Goal: Task Accomplishment & Management: Manage account settings

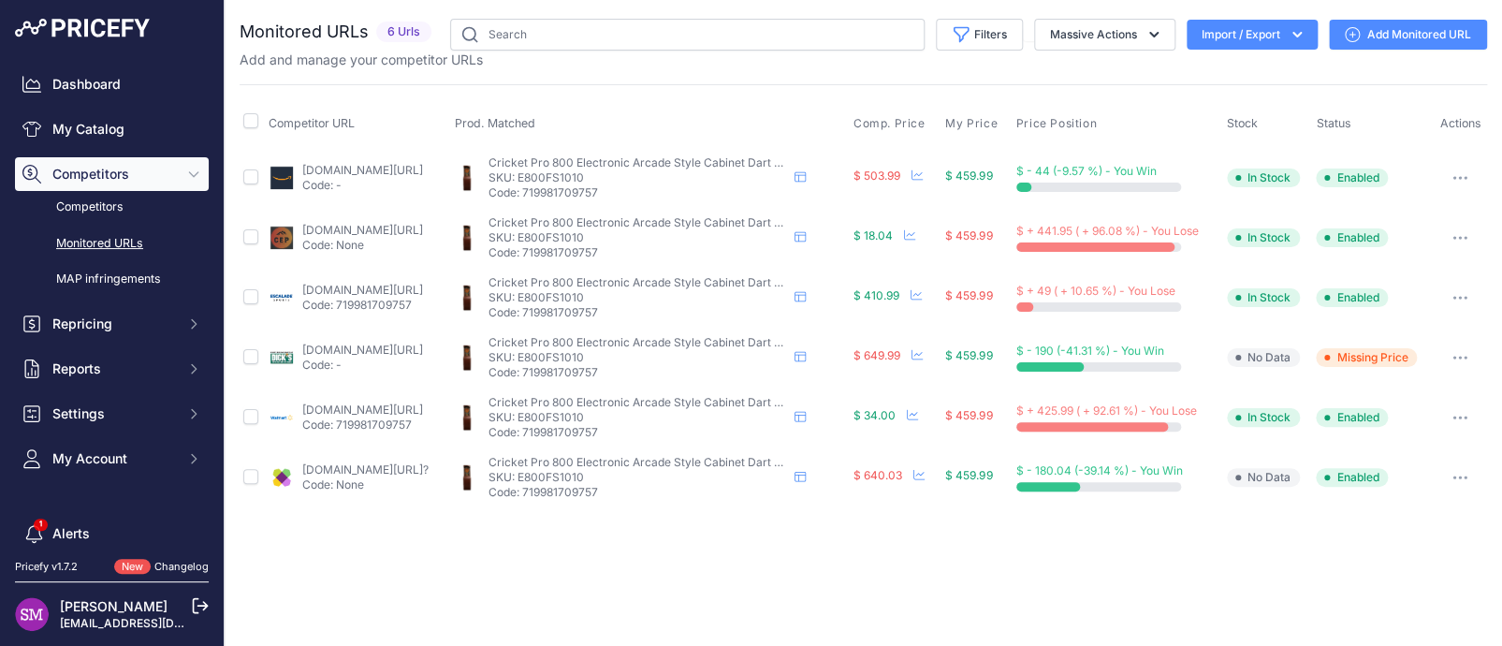
click at [282, 233] on img at bounding box center [282, 238] width 26 height 26
click at [326, 226] on link "competitiveedgeproducts.com/cricket-pro-800-electronic-arcade-style-cabinet-dar…" at bounding box center [362, 230] width 121 height 14
click at [1461, 237] on icon "button" at bounding box center [1460, 238] width 2 height 2
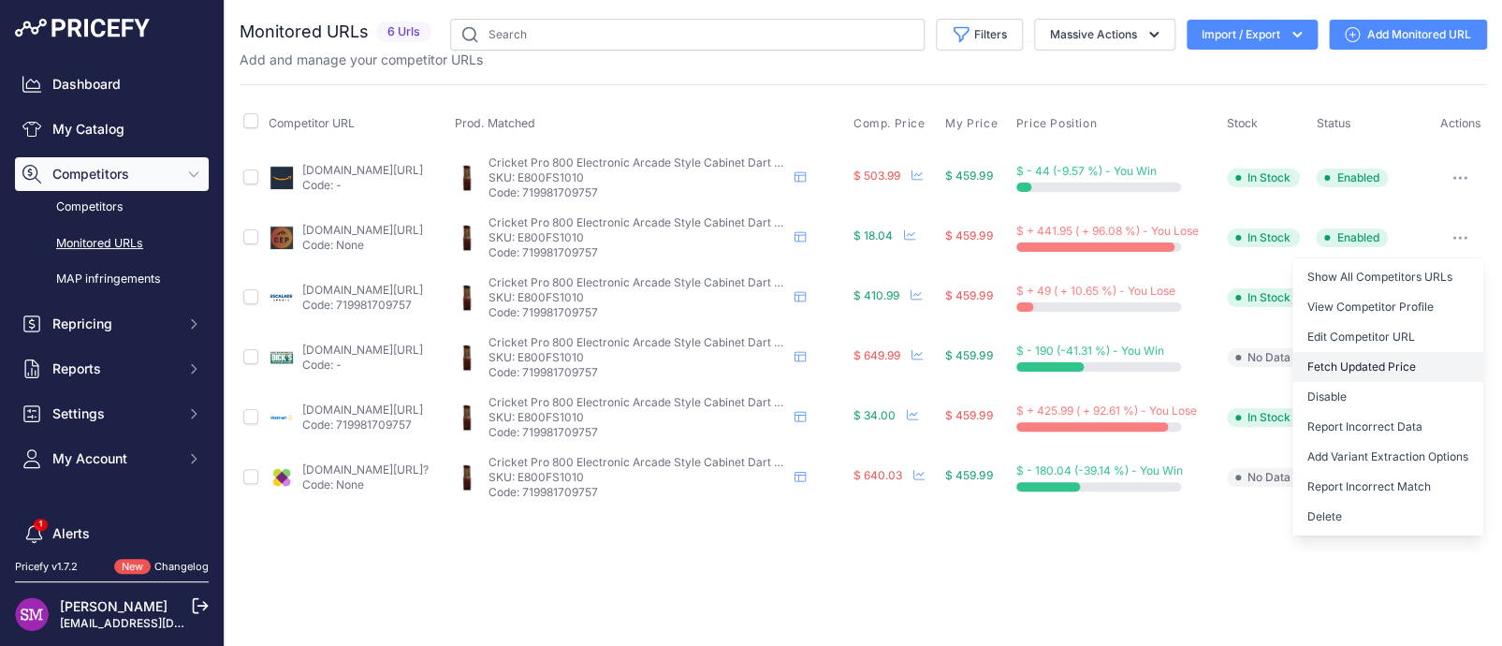
click at [1362, 357] on button "Fetch Updated Price" at bounding box center [1387, 367] width 191 height 30
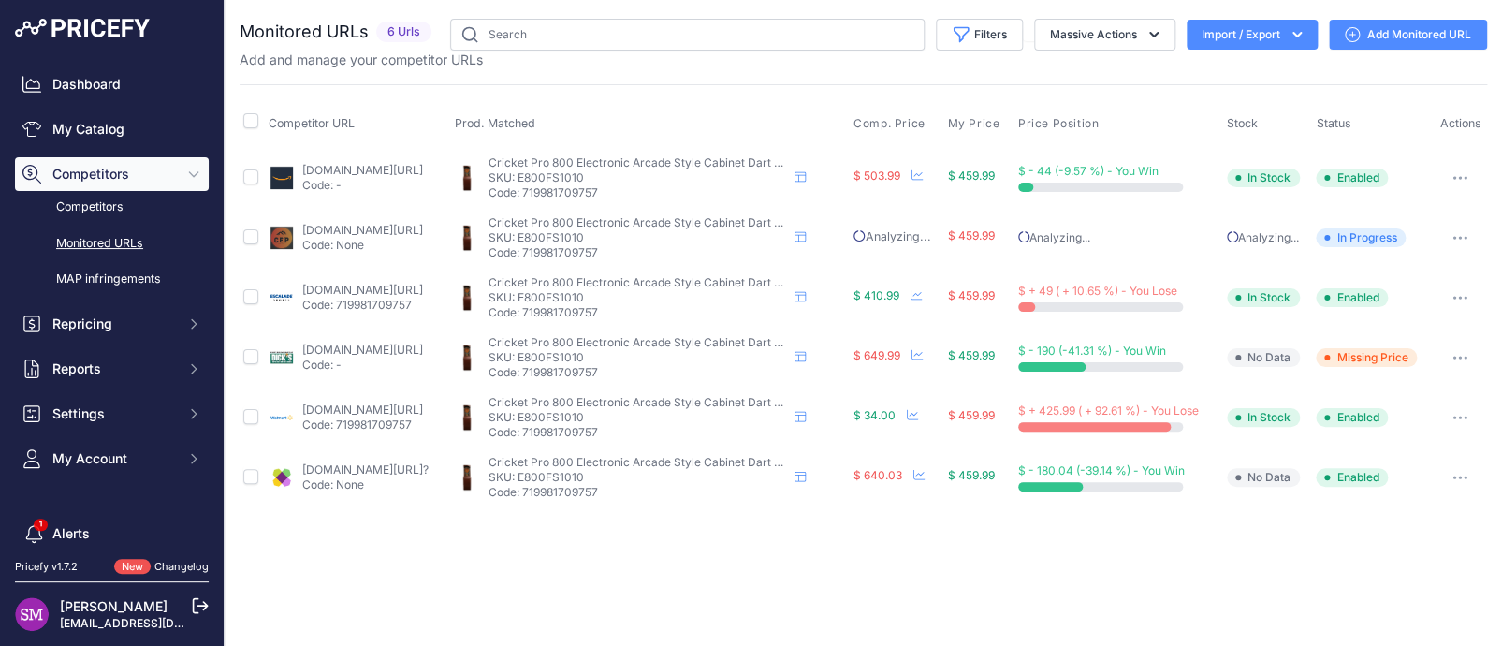
click at [1463, 415] on icon "button" at bounding box center [1459, 417] width 15 height 4
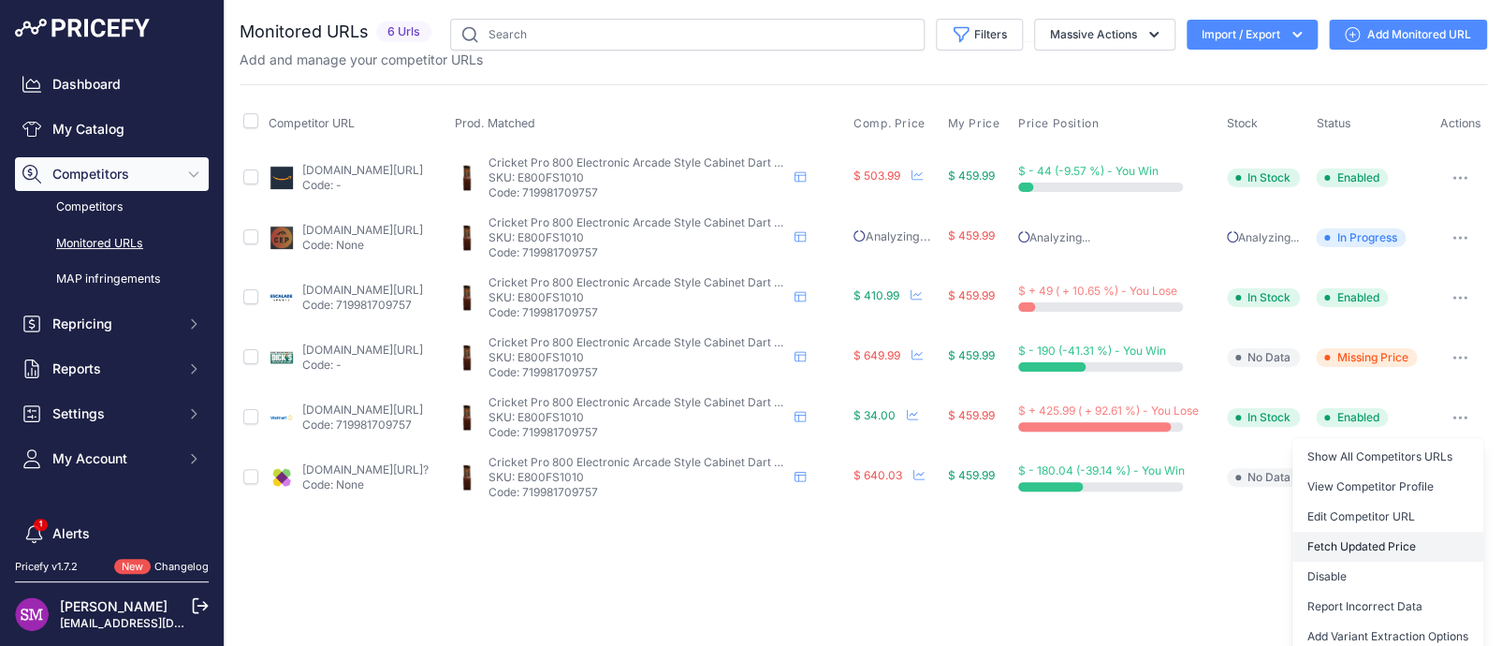
click at [1352, 539] on button "Fetch Updated Price" at bounding box center [1387, 547] width 191 height 30
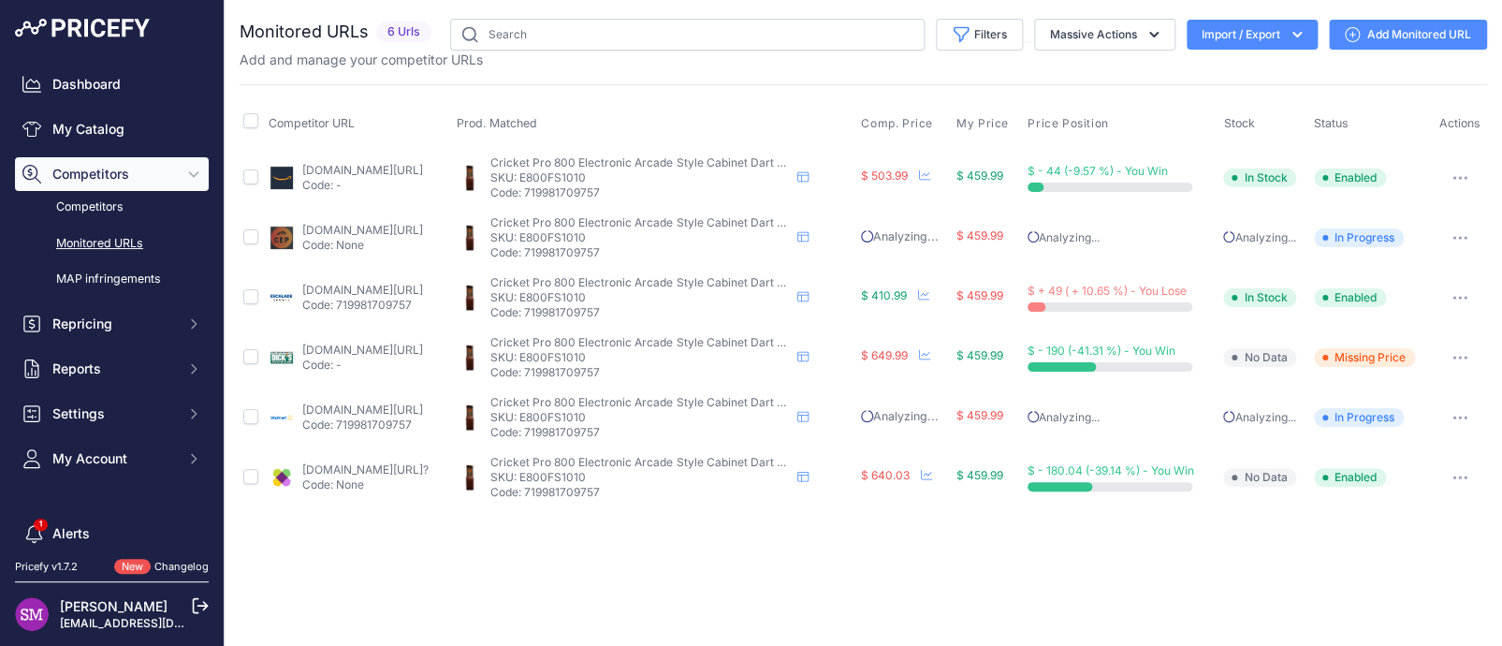
click at [326, 292] on link "escaladesports.com/products/arachnid-cricket-pro-800-electronic-dartboard-stand…" at bounding box center [362, 290] width 121 height 14
click at [1461, 291] on button "button" at bounding box center [1459, 297] width 37 height 26
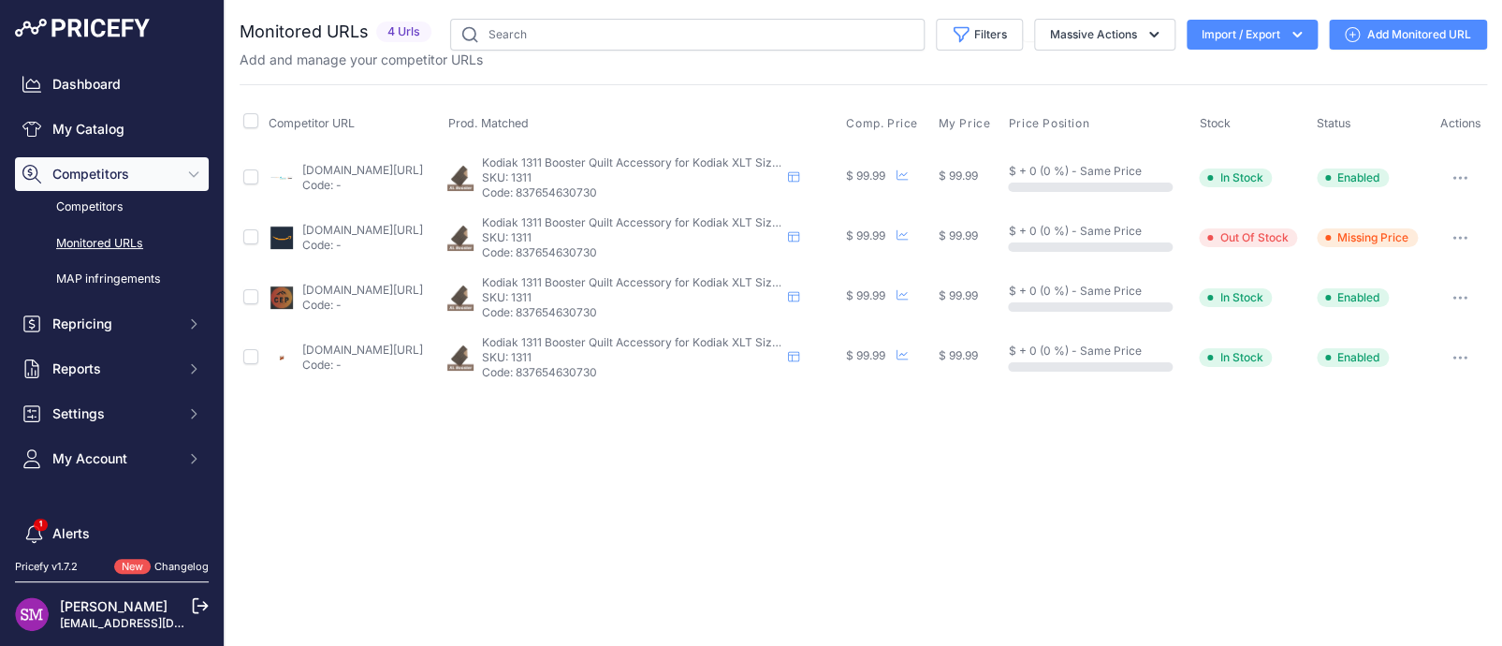
click at [312, 230] on link "[DOMAIN_NAME][URL]" at bounding box center [362, 230] width 121 height 14
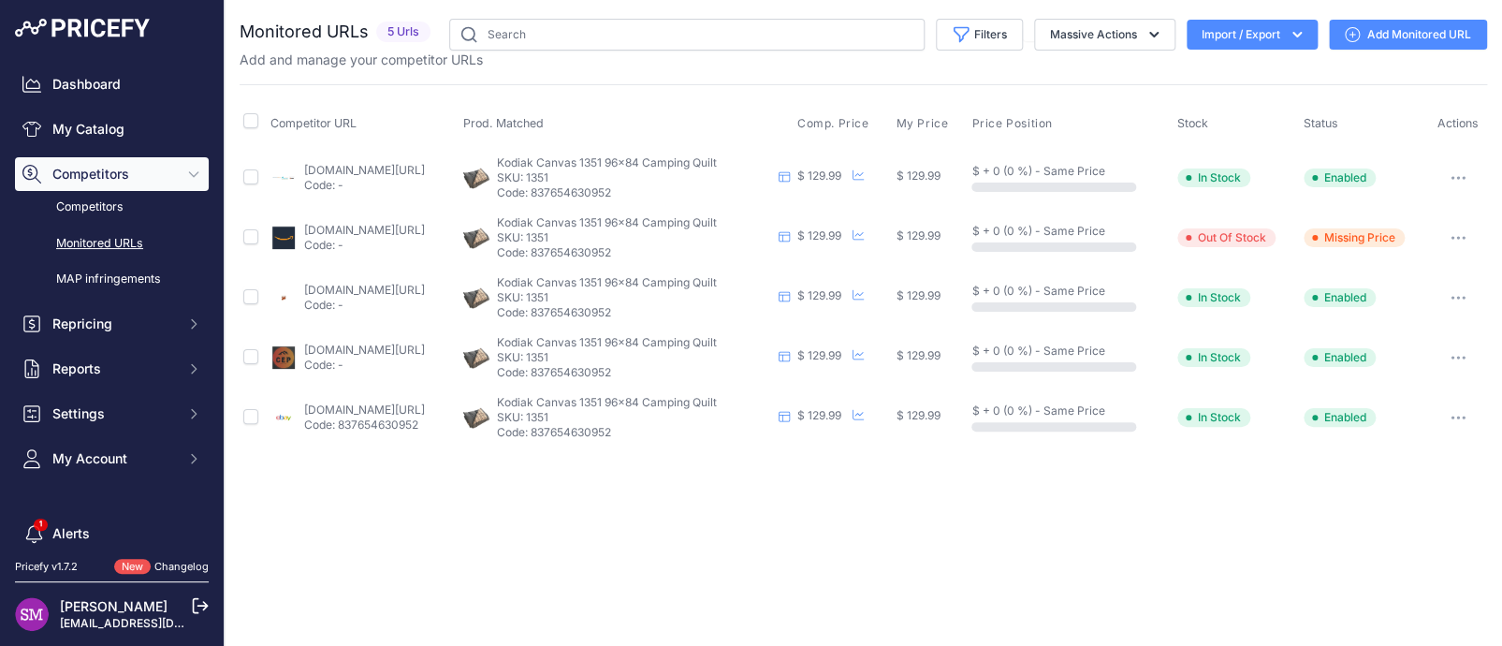
click at [361, 225] on link "amazon.com/gp/product/b0b9ys87cc?prirule_jdsnikfkfjsd=9996" at bounding box center [364, 230] width 121 height 14
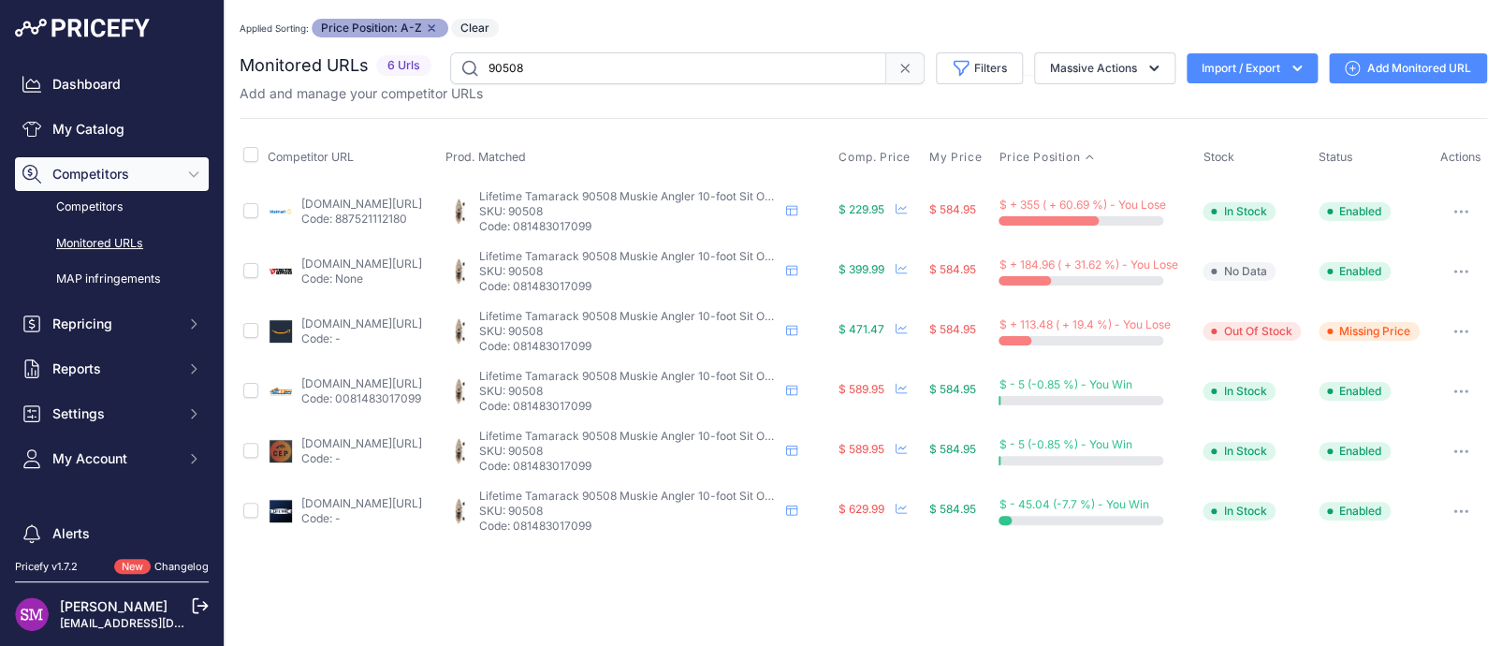
click at [365, 203] on link "[DOMAIN_NAME][URL]" at bounding box center [361, 204] width 121 height 14
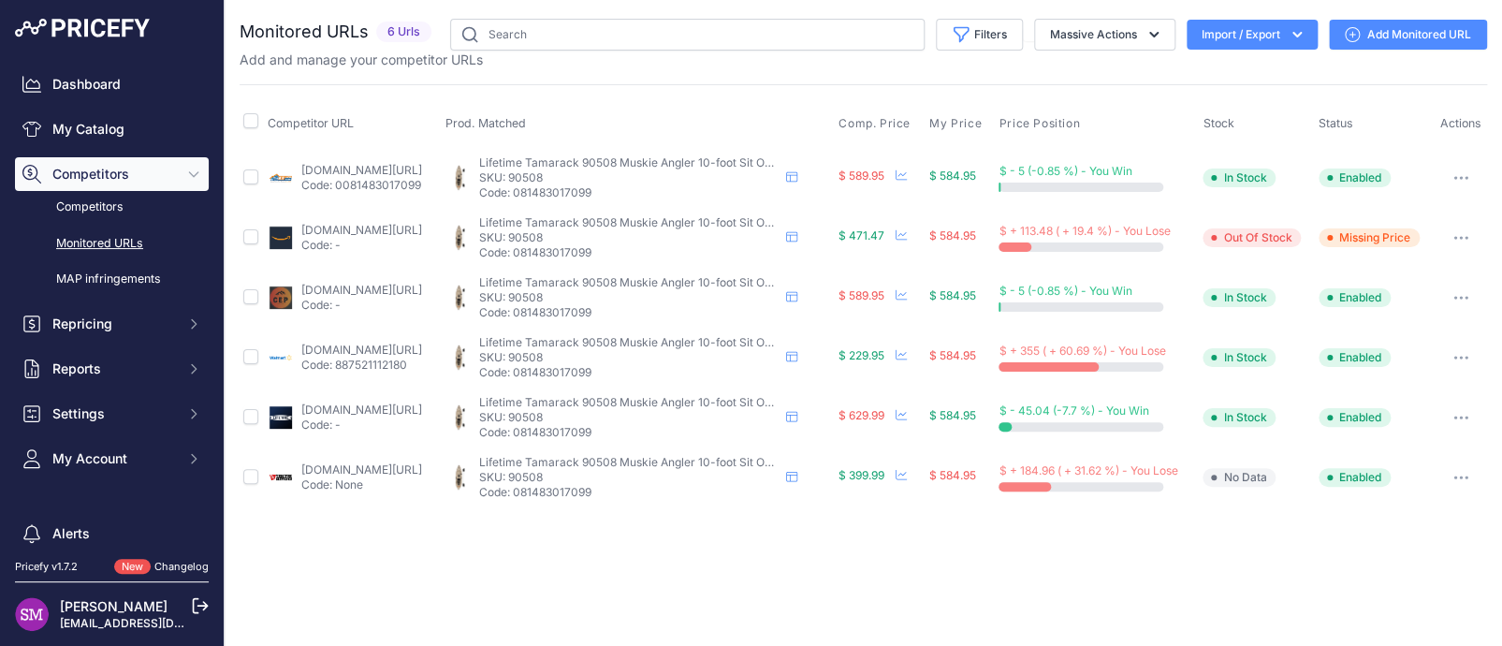
click at [1452, 354] on button "button" at bounding box center [1460, 357] width 37 height 26
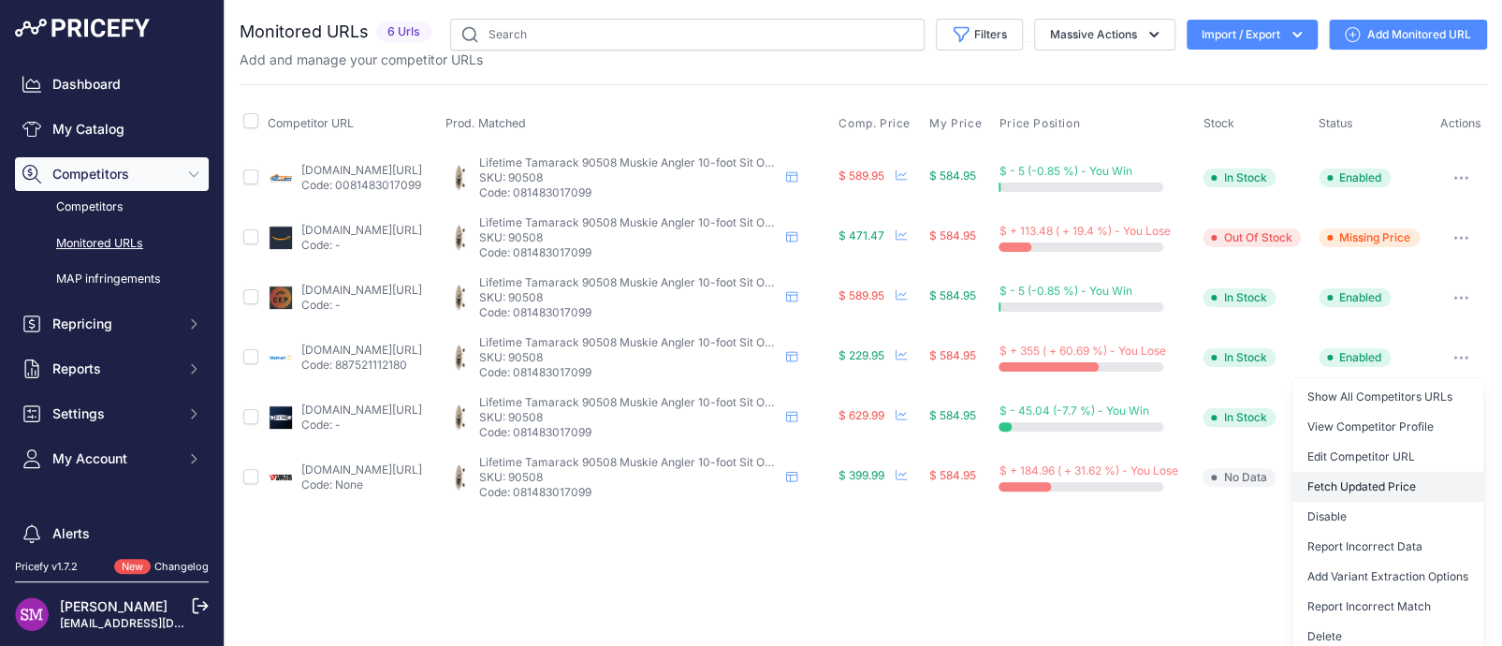
click at [1383, 487] on button "Fetch Updated Price" at bounding box center [1387, 487] width 191 height 30
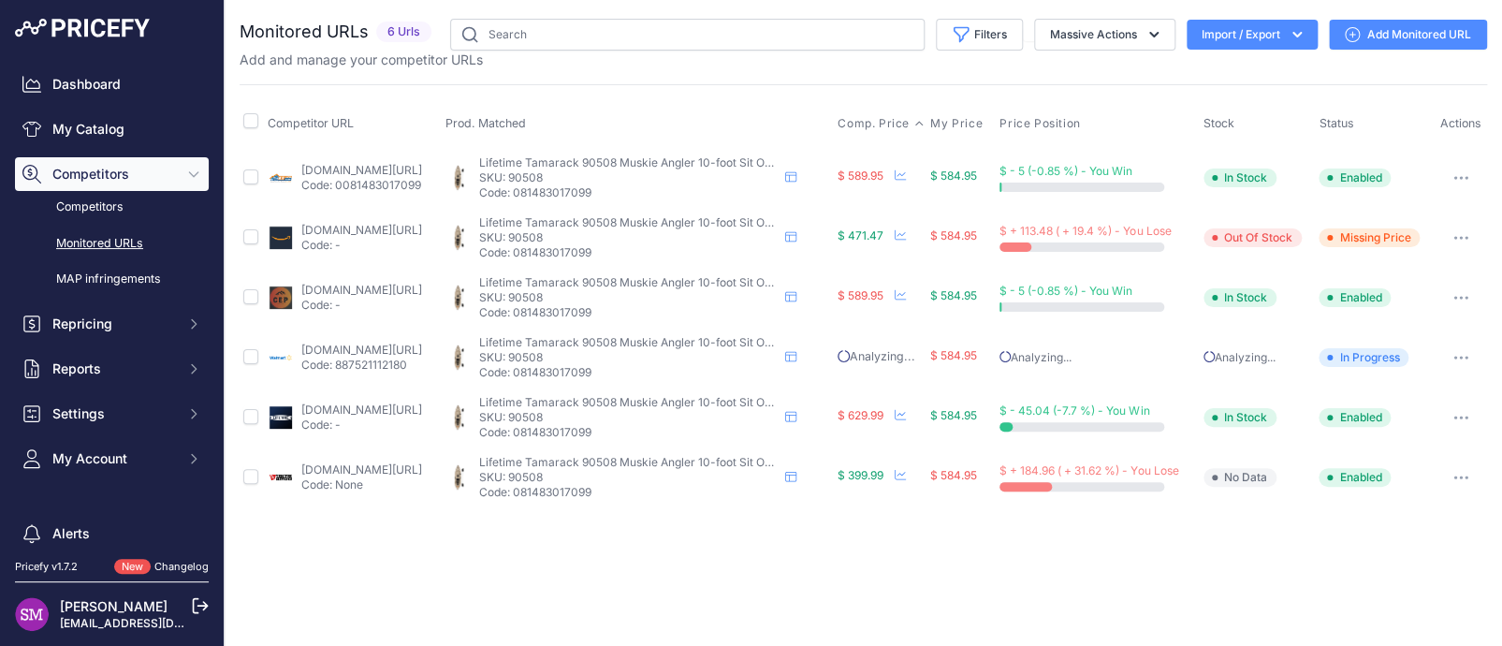
click at [905, 121] on span "Comp. Price" at bounding box center [873, 123] width 72 height 15
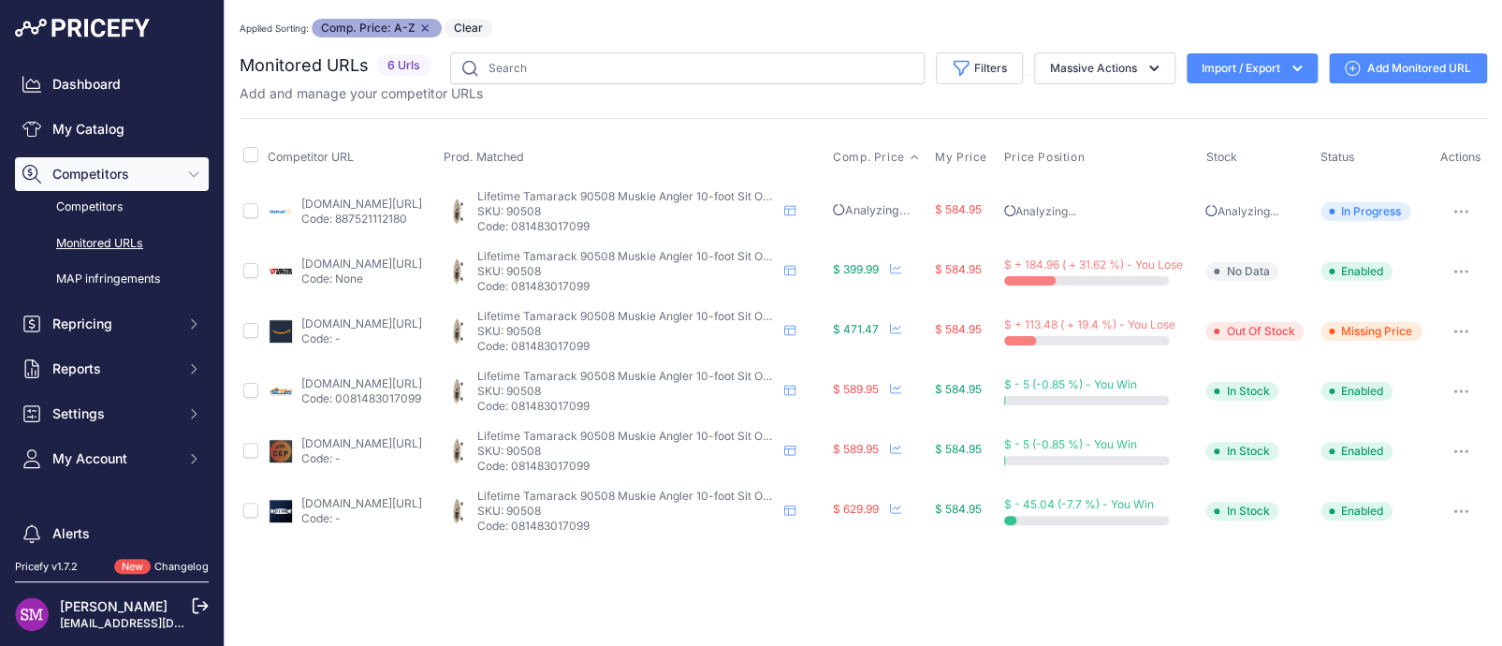
click at [372, 379] on link "kitsuperstore.com/fishing-kayaks/355-lifetime-muskie-90508.html?prirule_jdsnikf…" at bounding box center [361, 383] width 121 height 14
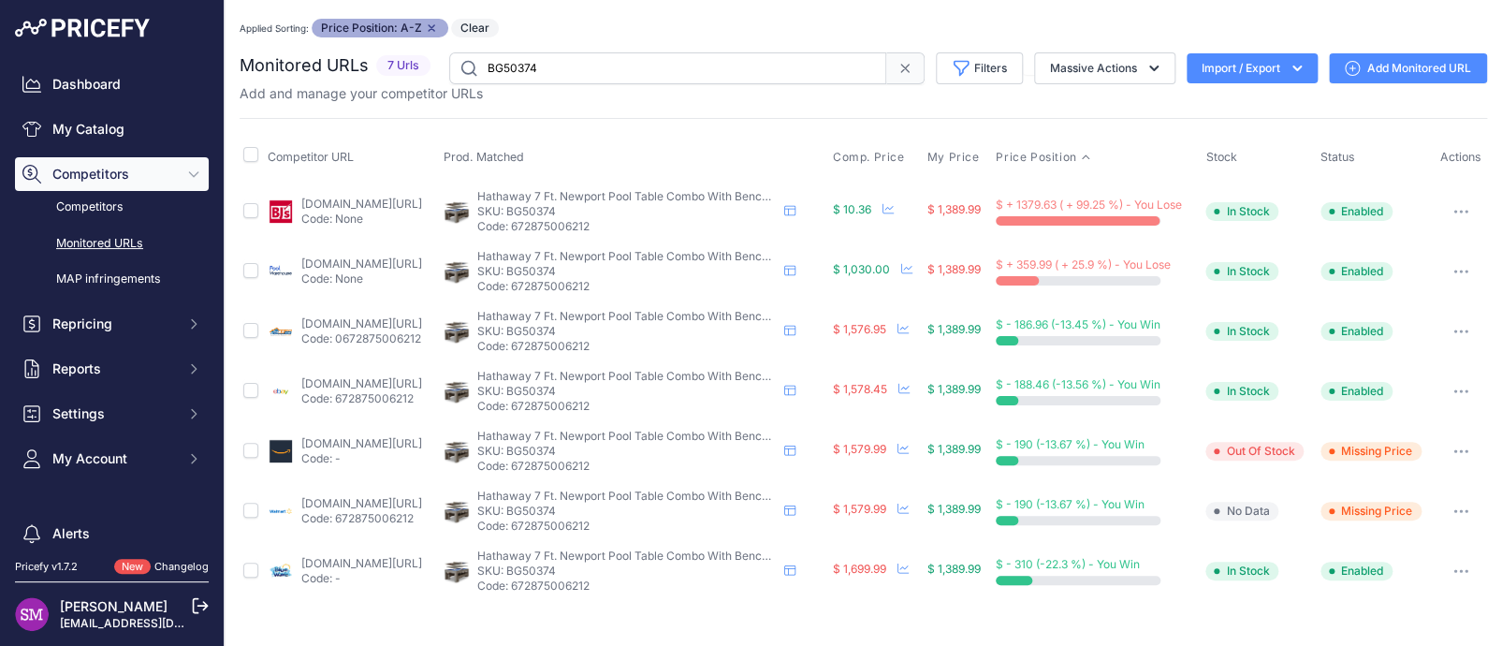
click at [1456, 210] on icon "button" at bounding box center [1460, 212] width 15 height 4
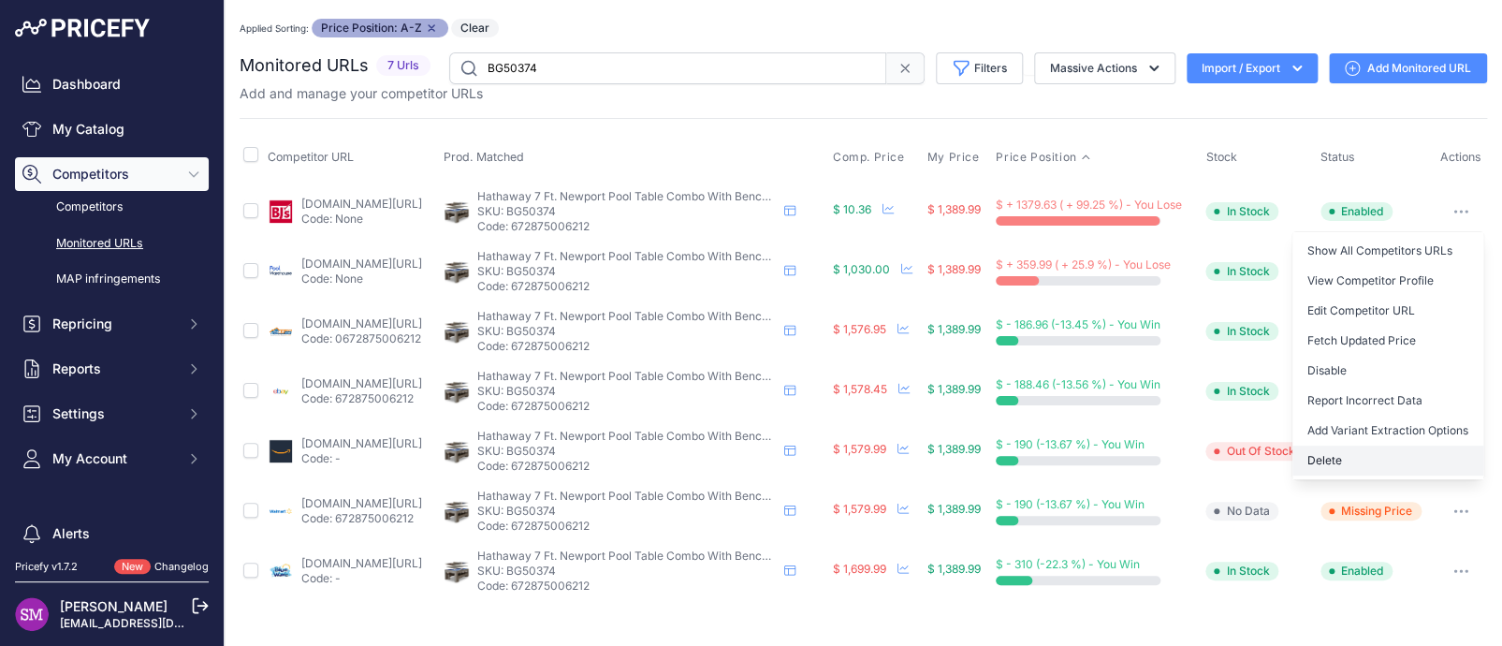
click at [1346, 459] on button "Delete" at bounding box center [1387, 460] width 191 height 30
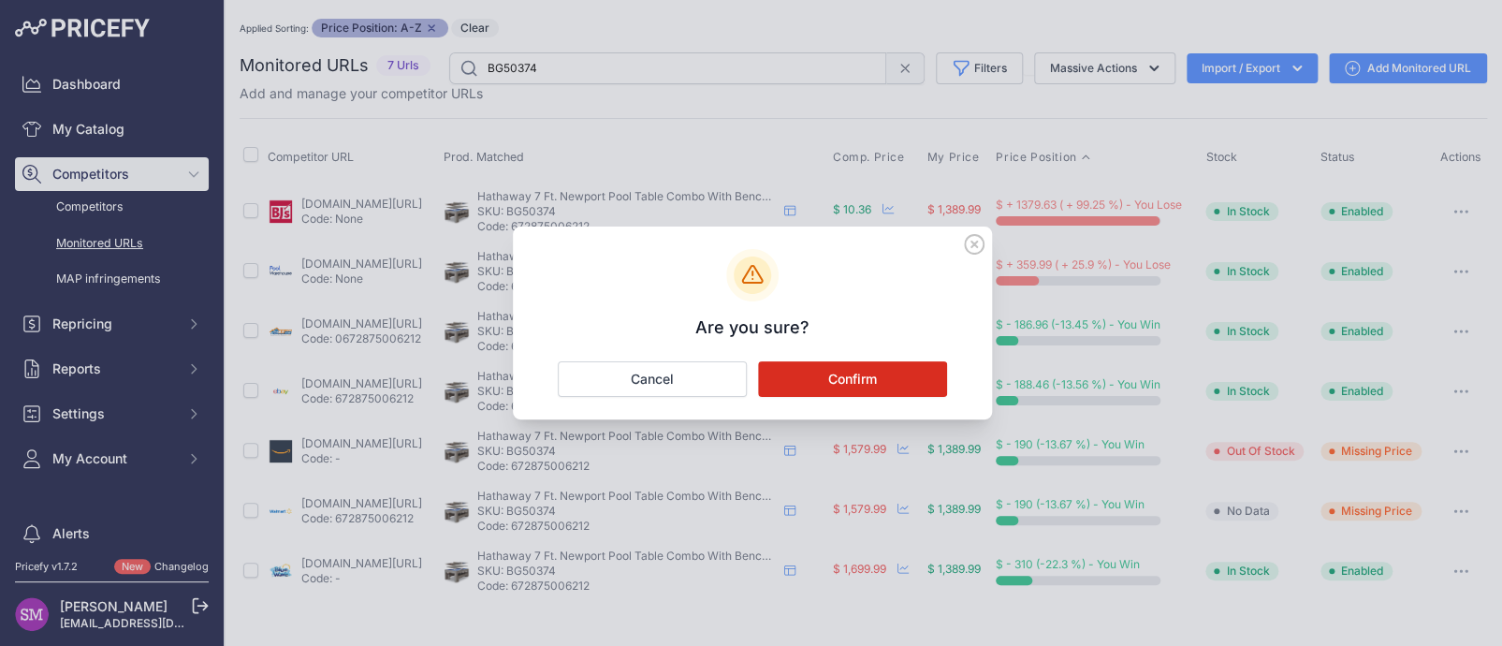
click at [897, 391] on button "Confirm" at bounding box center [852, 379] width 189 height 36
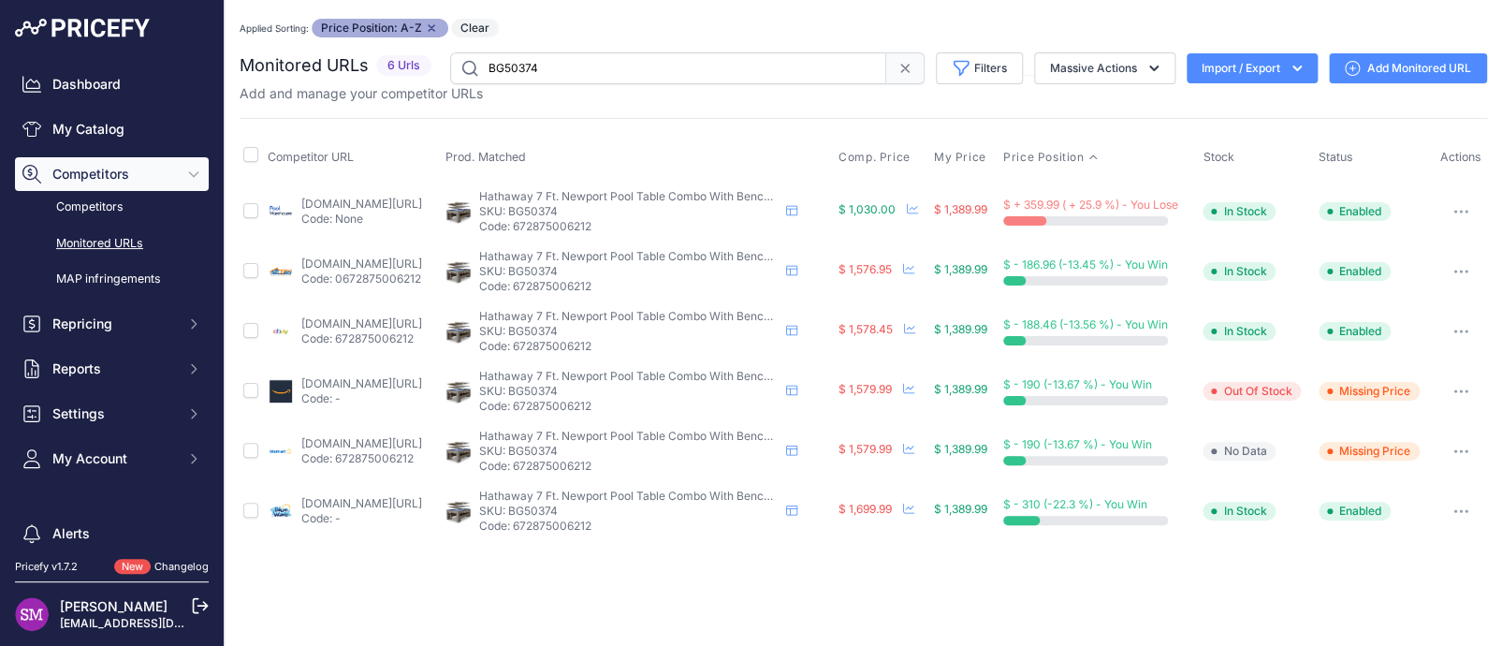
click at [327, 201] on link "poolwarehouse.com/shop/newport-7-ft-pool-table-combo-set-with-benches-and-top-b…" at bounding box center [361, 204] width 121 height 14
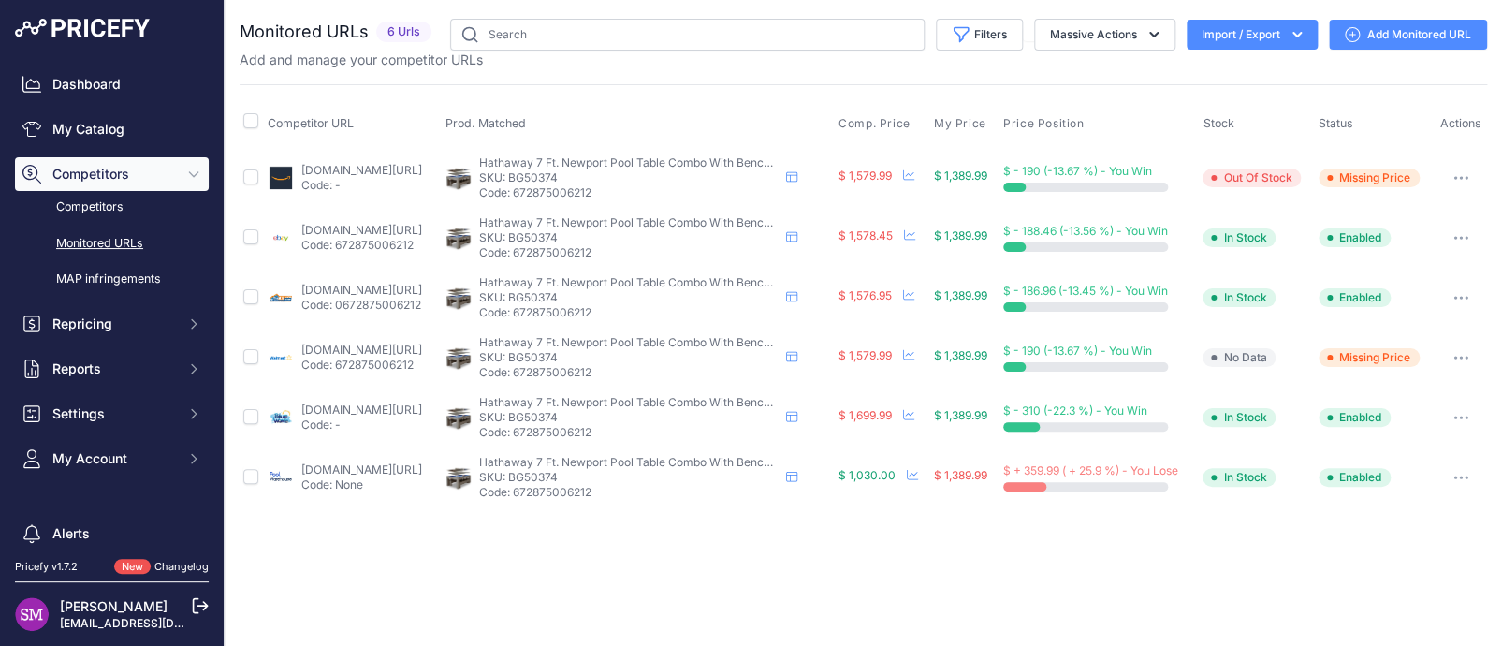
click at [893, 127] on span "Comp. Price" at bounding box center [874, 123] width 72 height 15
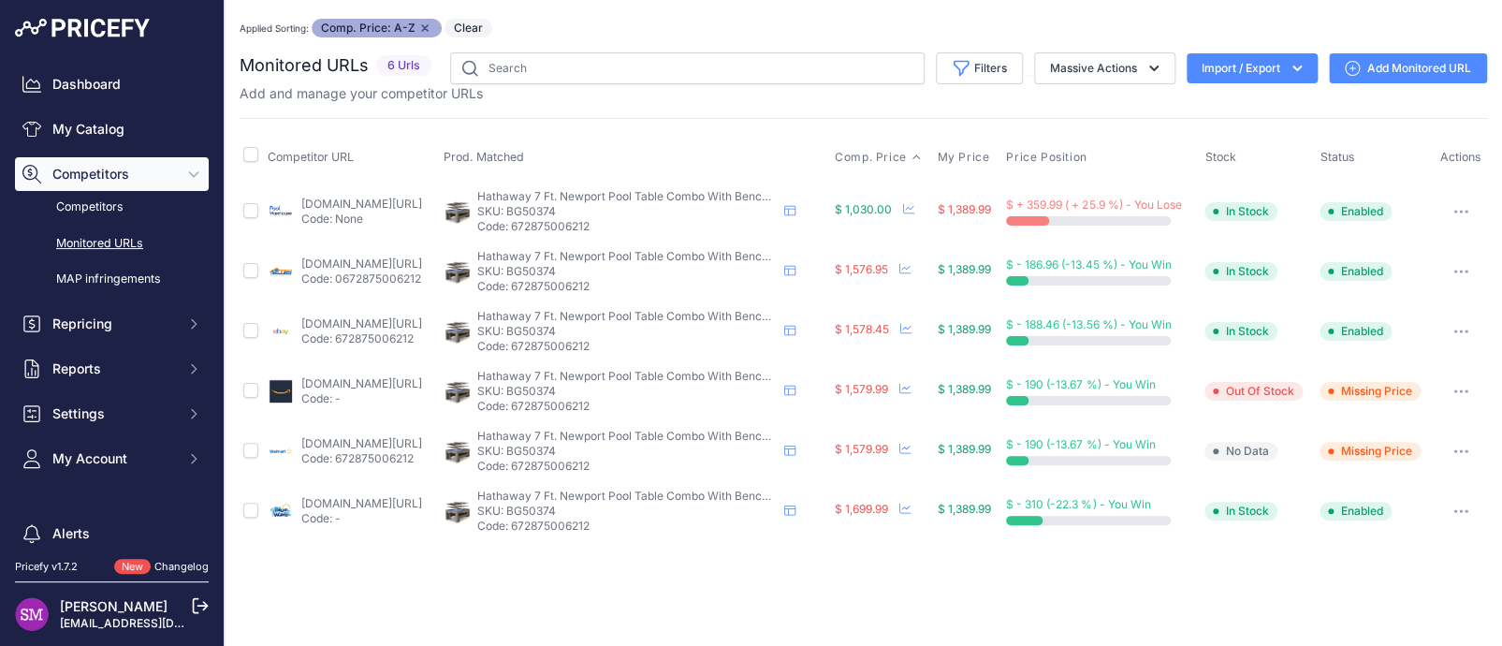
click at [1453, 210] on icon "button" at bounding box center [1460, 212] width 15 height 4
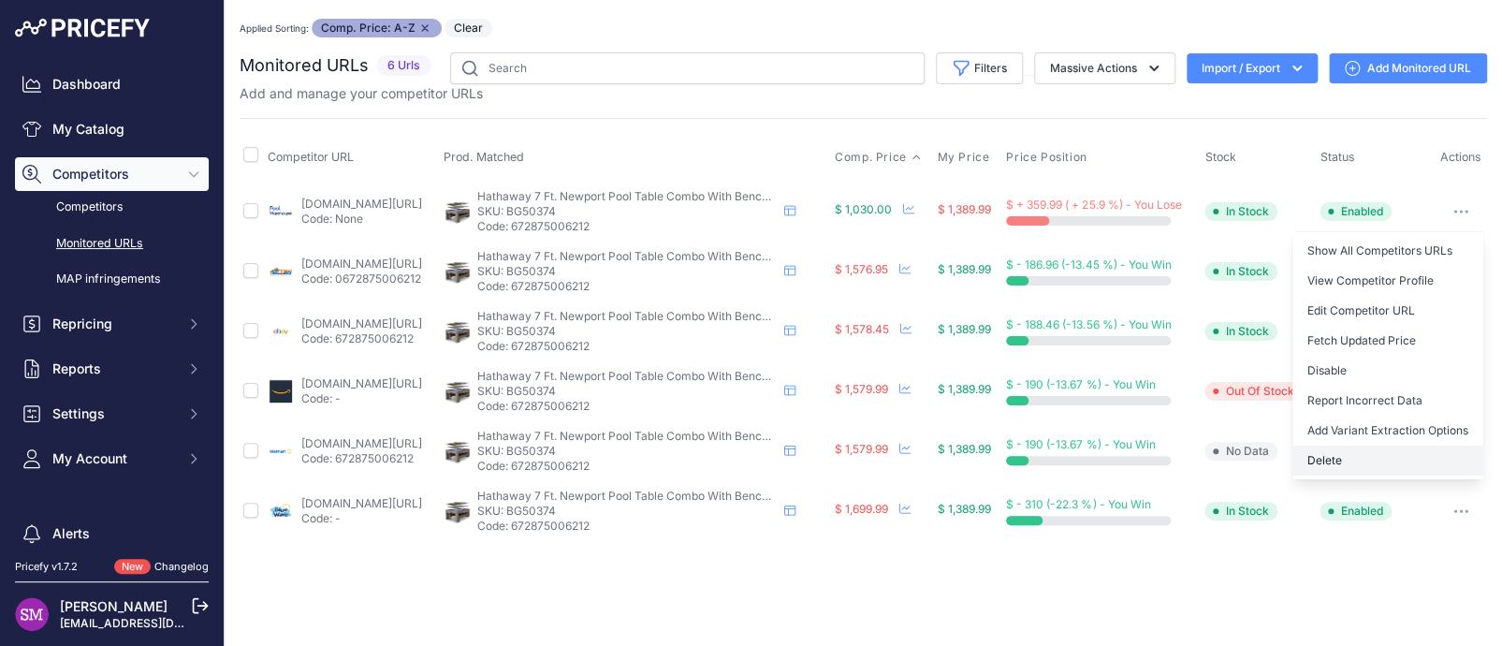
click at [1353, 451] on button "Delete" at bounding box center [1387, 460] width 191 height 30
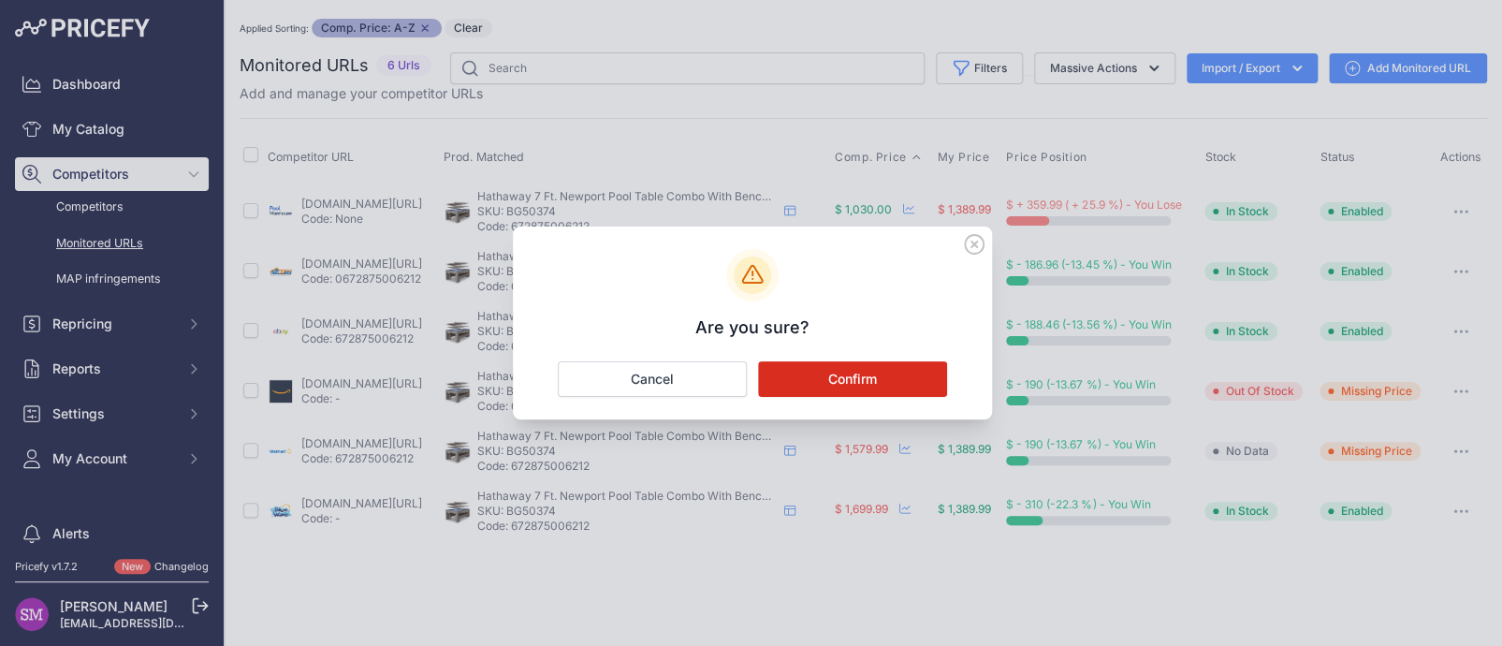
click at [812, 367] on button "Confirm" at bounding box center [852, 379] width 189 height 36
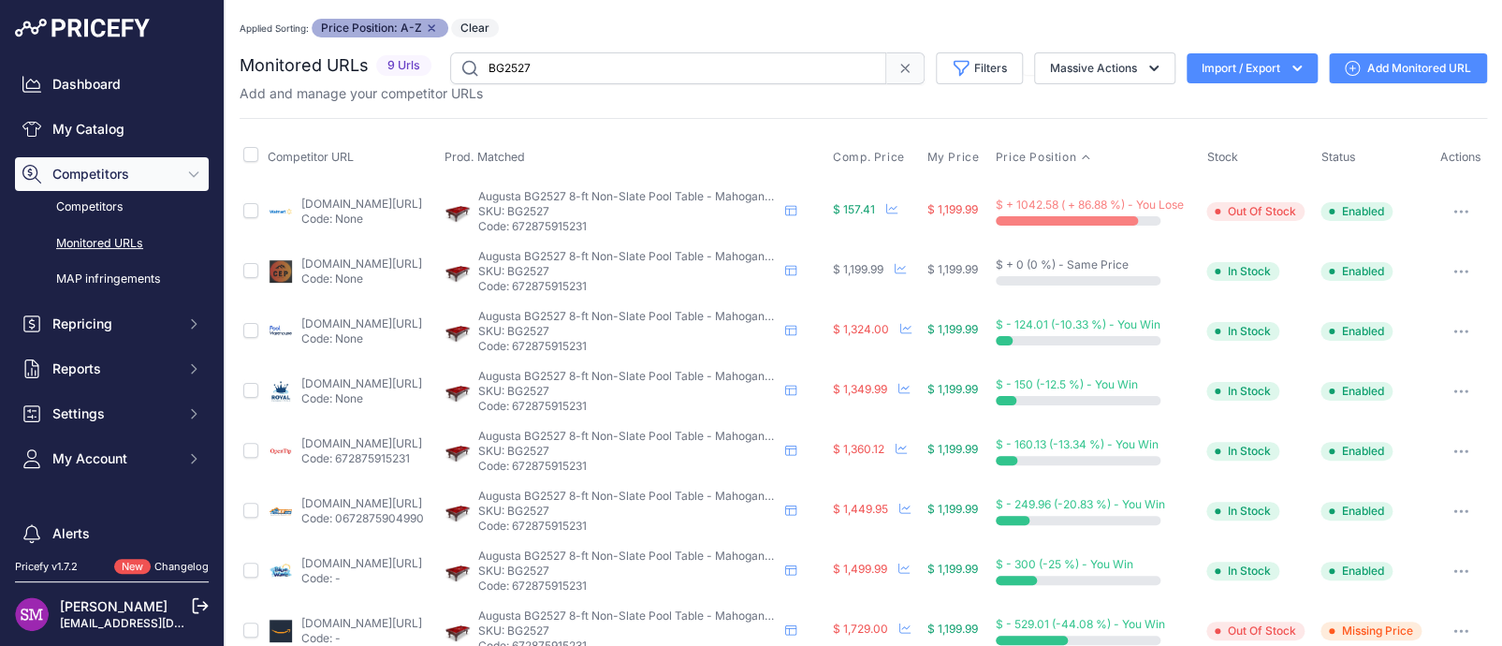
click at [307, 211] on link "[DOMAIN_NAME][URL]" at bounding box center [361, 204] width 121 height 14
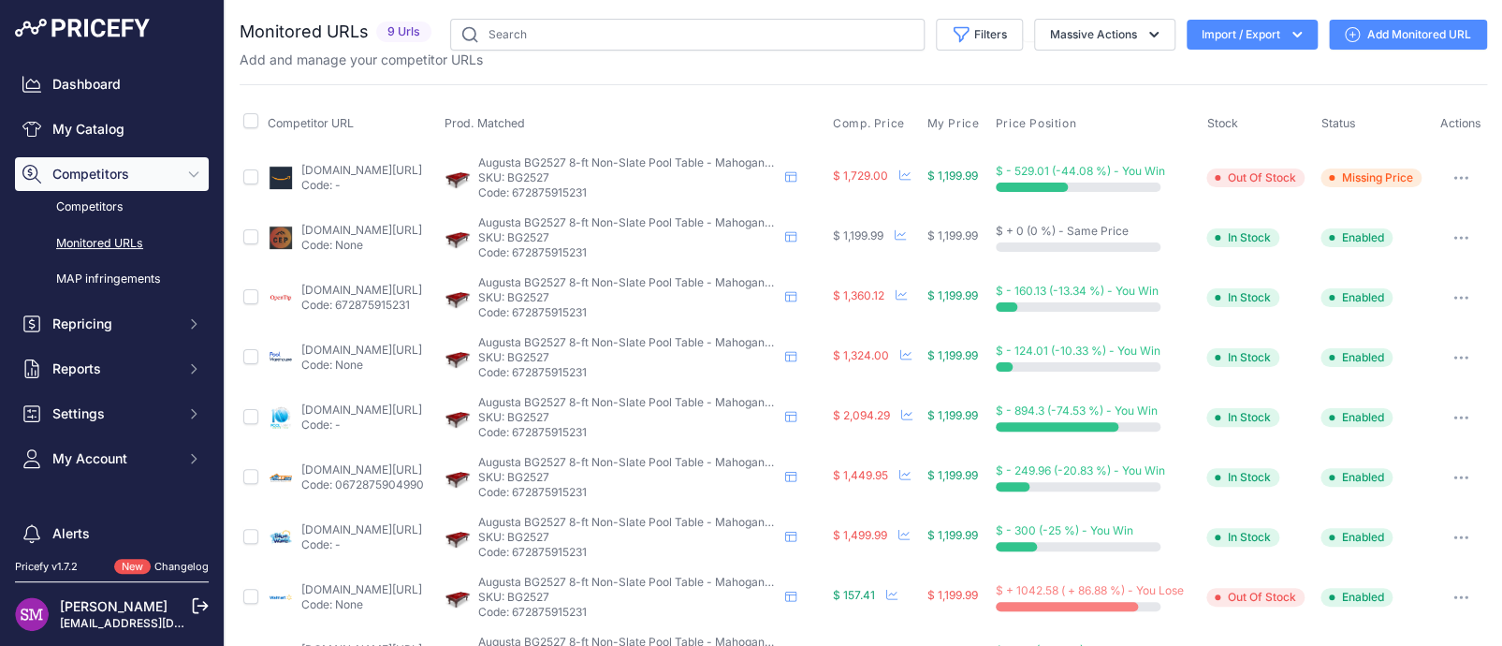
click at [1460, 179] on icon "button" at bounding box center [1461, 178] width 2 height 2
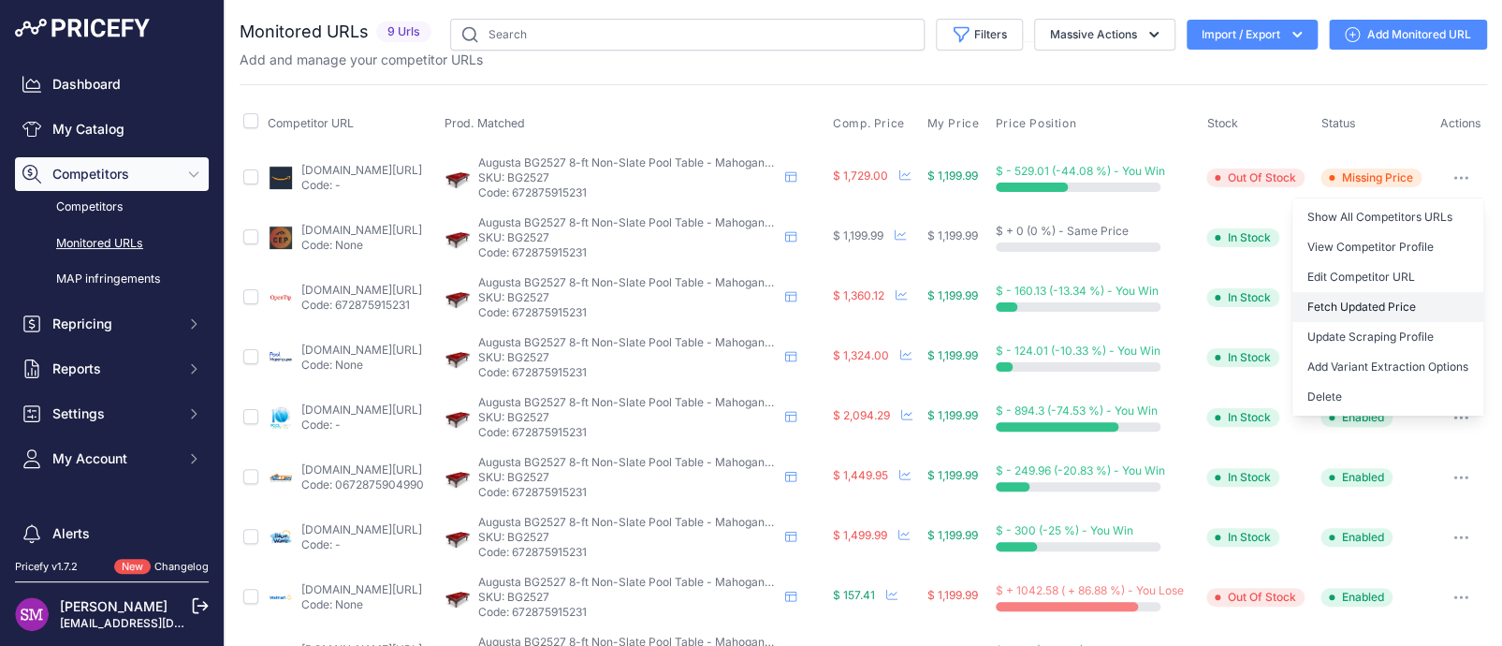
click at [1384, 313] on button "Fetch Updated Price" at bounding box center [1387, 307] width 191 height 30
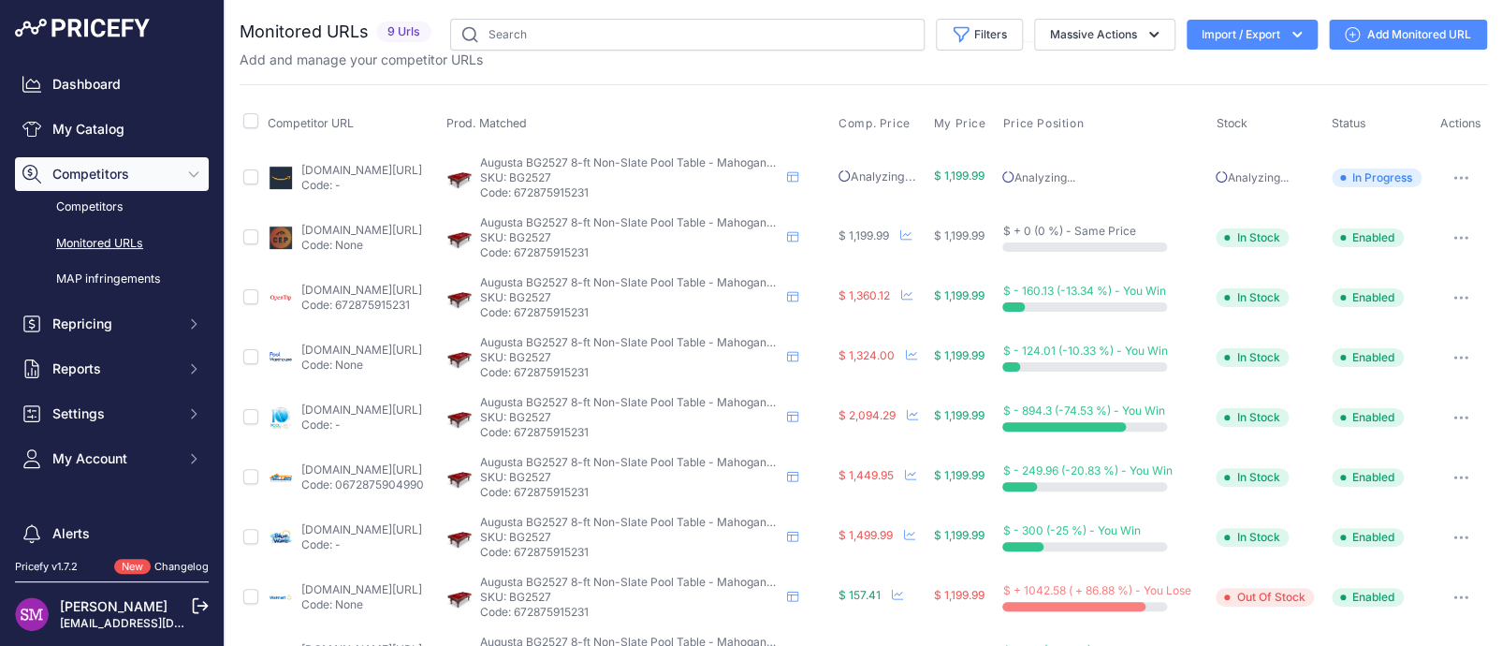
click at [1453, 595] on icon "button" at bounding box center [1460, 597] width 15 height 4
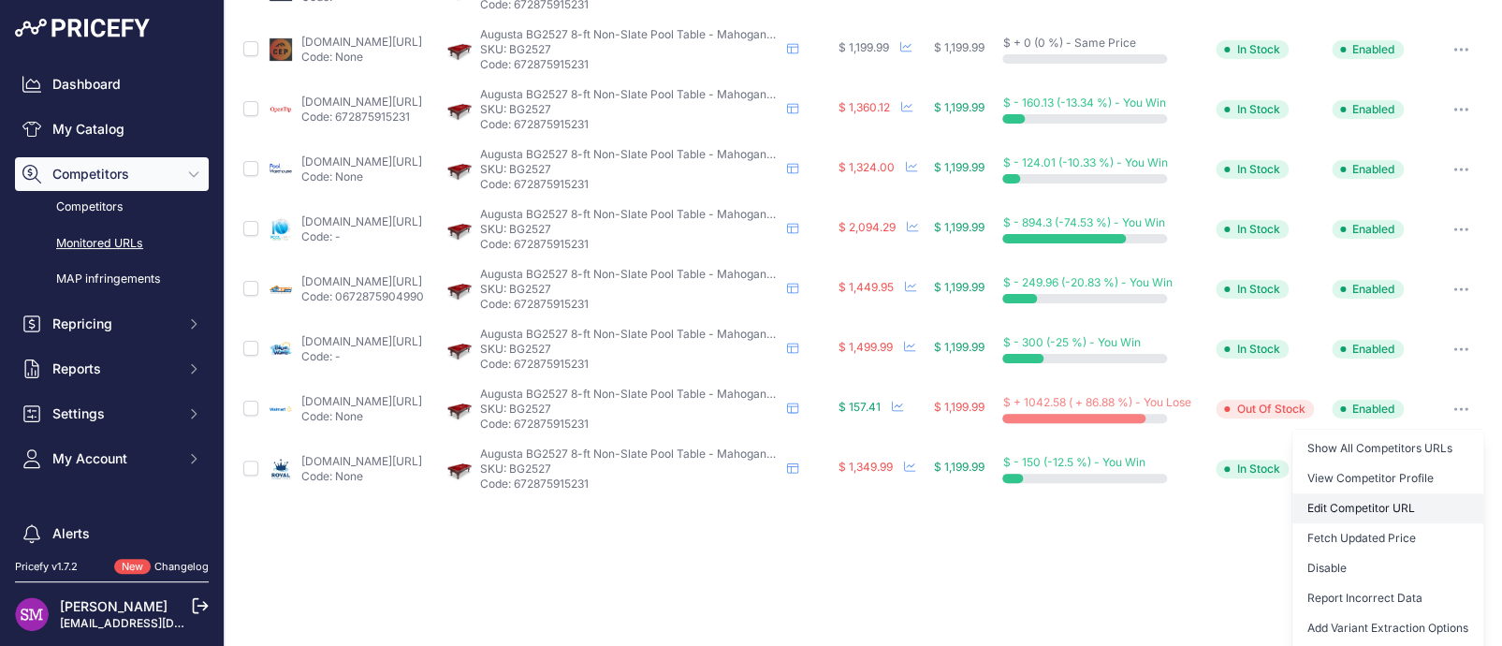
scroll to position [216, 0]
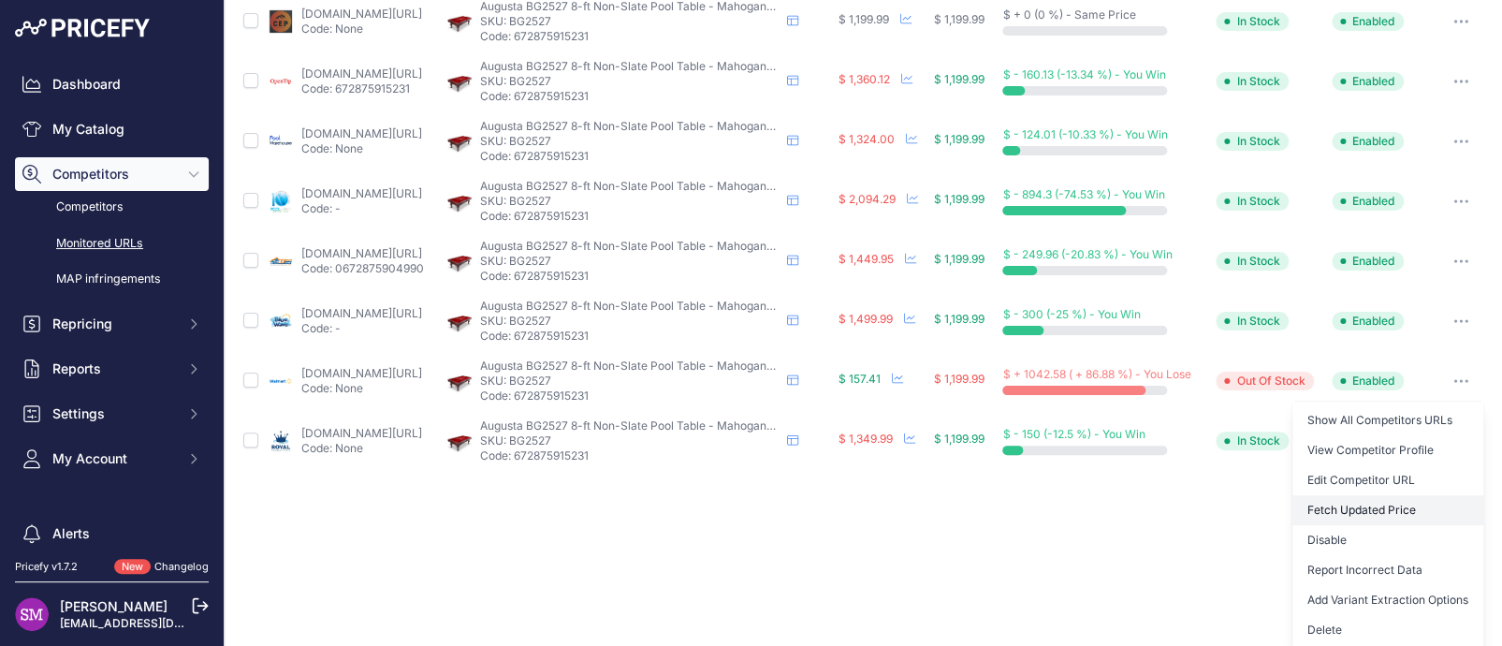
click at [1309, 501] on button "Fetch Updated Price" at bounding box center [1387, 510] width 191 height 30
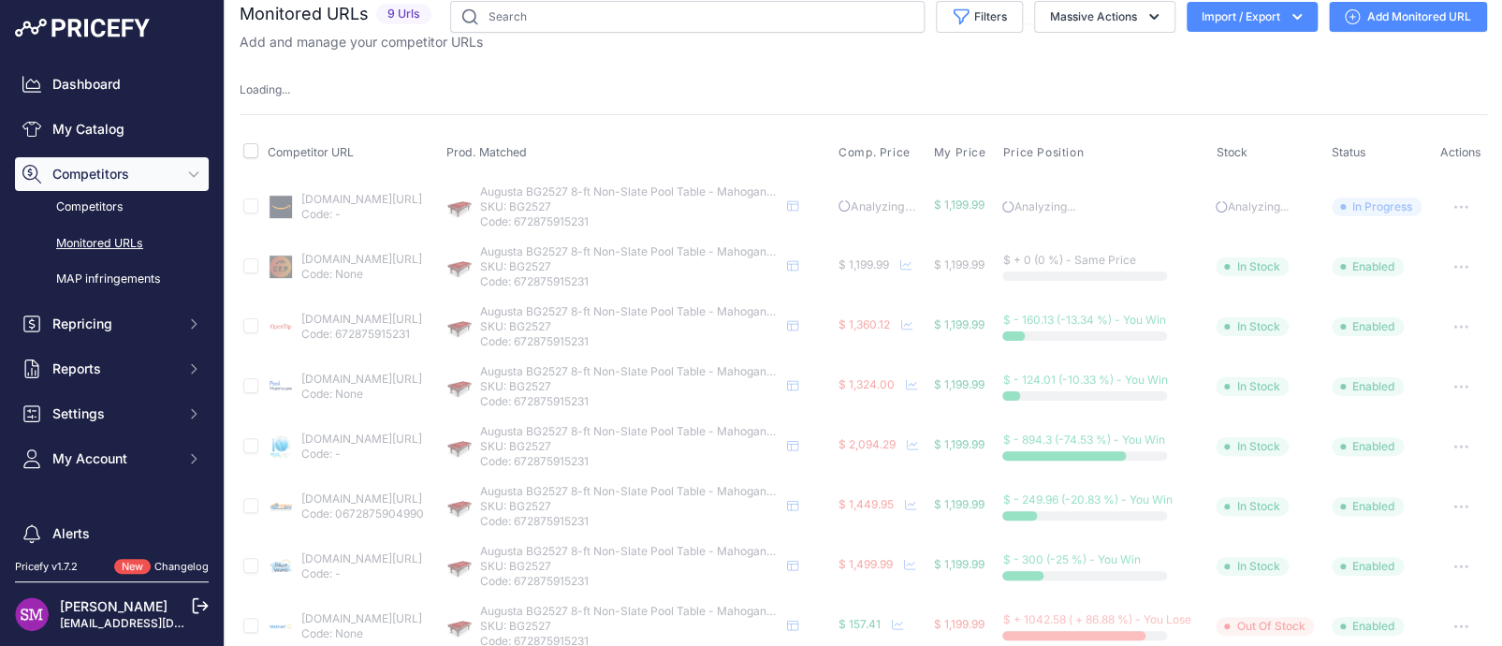
scroll to position [0, 0]
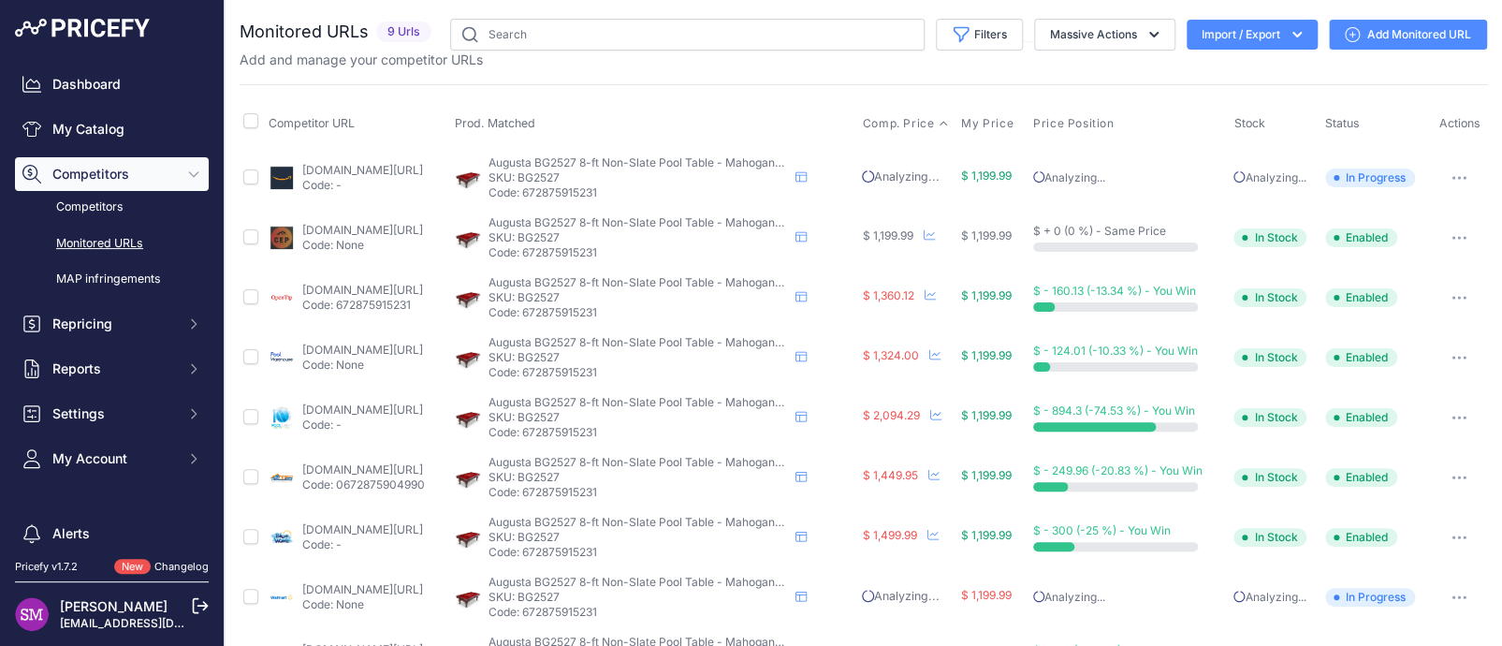
click at [934, 125] on span "Comp. Price" at bounding box center [898, 123] width 72 height 15
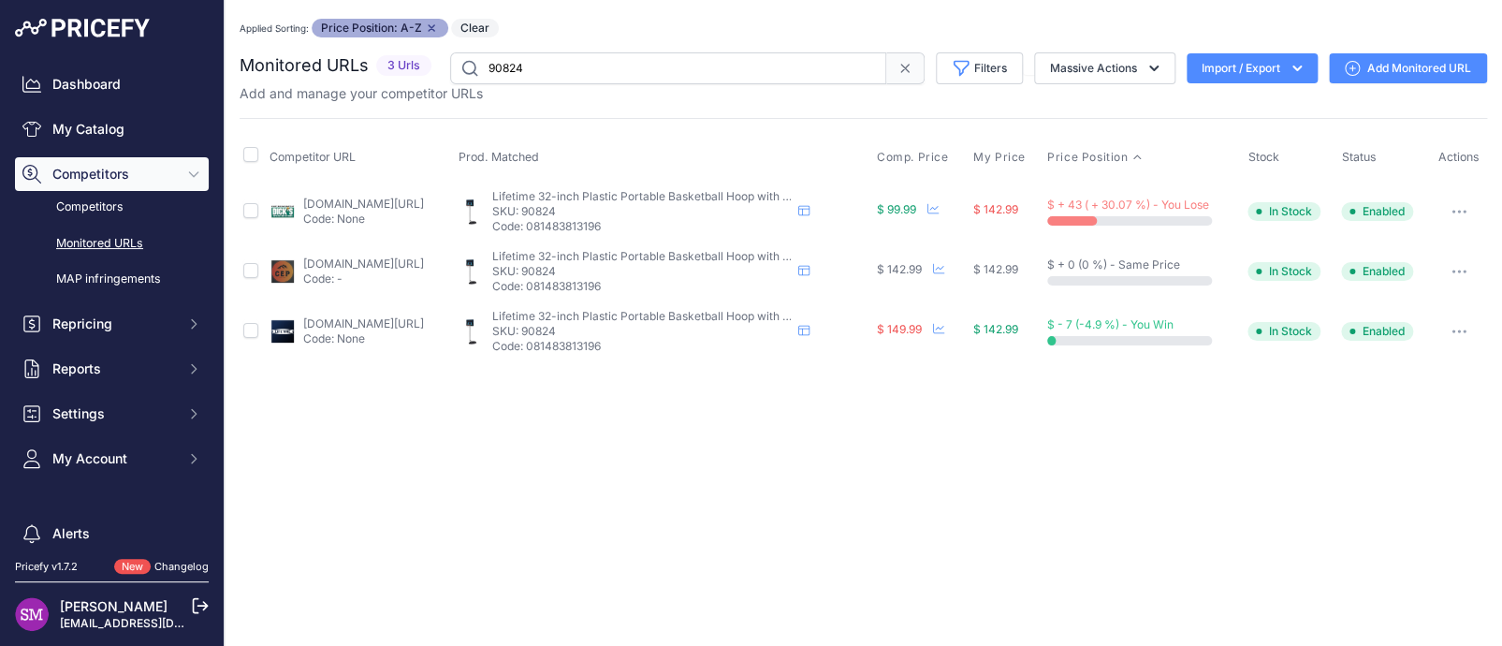
click at [366, 200] on link "dickssportinggoods.com/p/lifetime-32-rookie-youth-portable-basketball-system-17…" at bounding box center [363, 204] width 121 height 14
